Goal: Check status

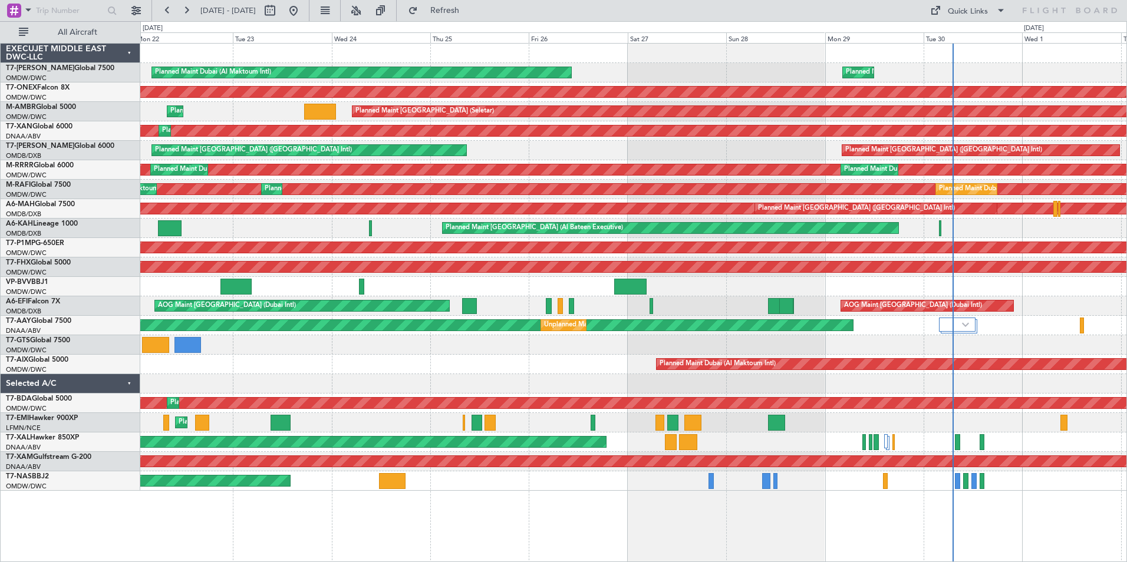
click at [656, 509] on div "Planned Maint Dubai (Al Maktoum Intl) Planned Maint [GEOGRAPHIC_DATA] (Al Makto…" at bounding box center [633, 302] width 987 height 519
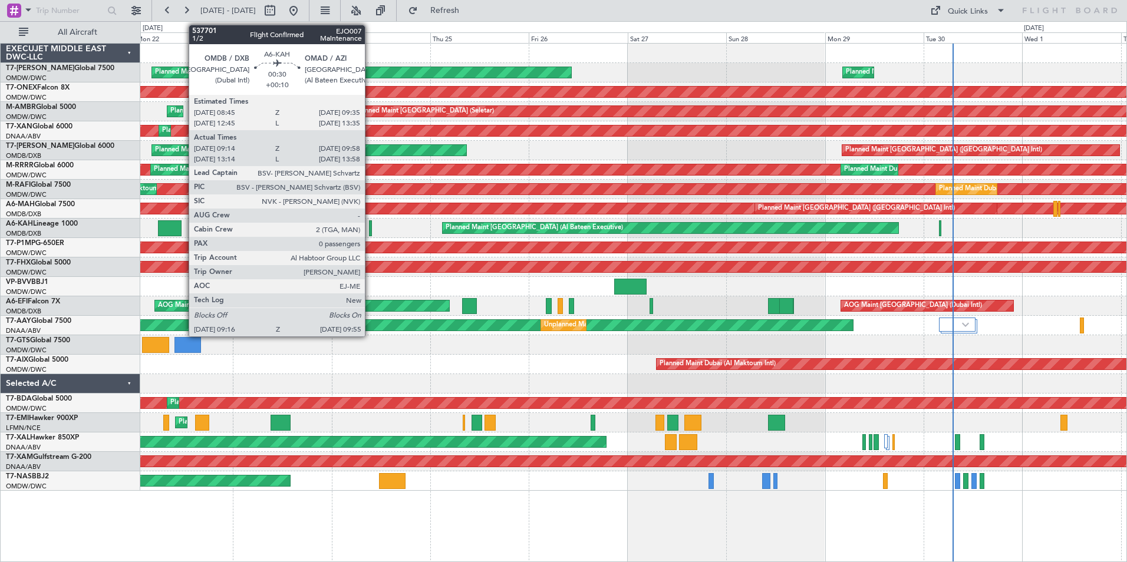
click at [370, 235] on div at bounding box center [370, 228] width 3 height 16
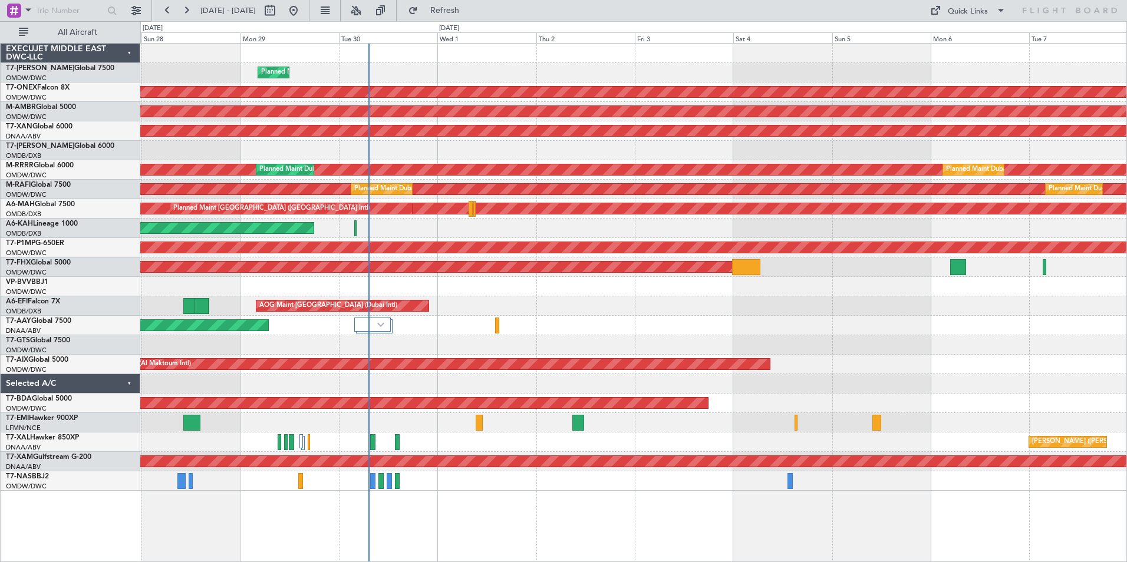
click at [439, 508] on div "Planned Maint Dubai (Al Maktoum Intl) Planned Maint [GEOGRAPHIC_DATA] (Al Makto…" at bounding box center [633, 302] width 987 height 519
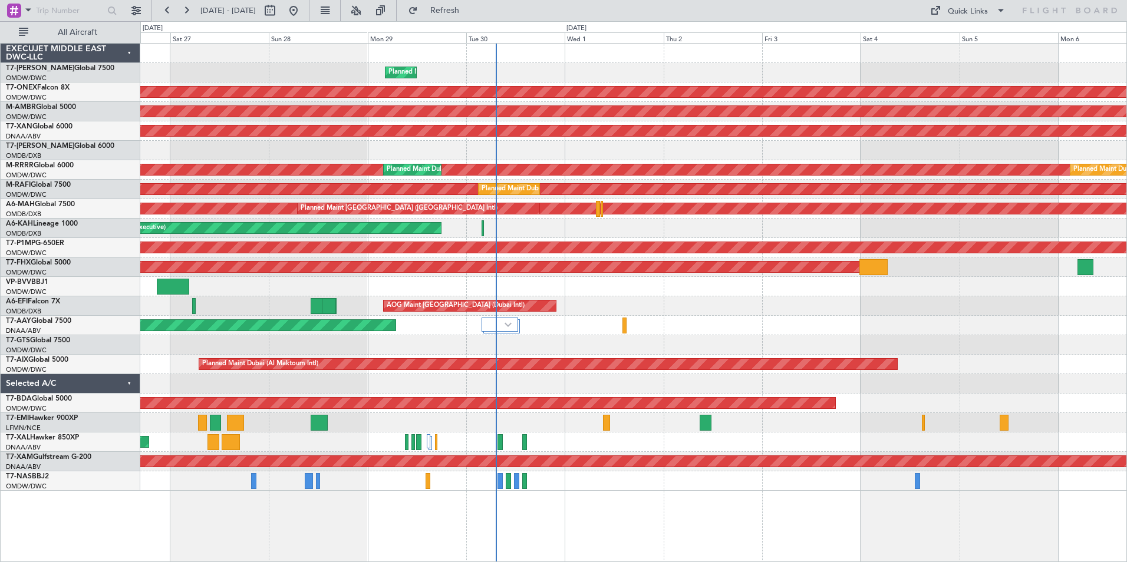
click at [604, 536] on div "Planned Maint Dubai (Al Maktoum Intl) Planned Maint [GEOGRAPHIC_DATA] (Al Makto…" at bounding box center [633, 302] width 987 height 519
